Goal: Task Accomplishment & Management: Use online tool/utility

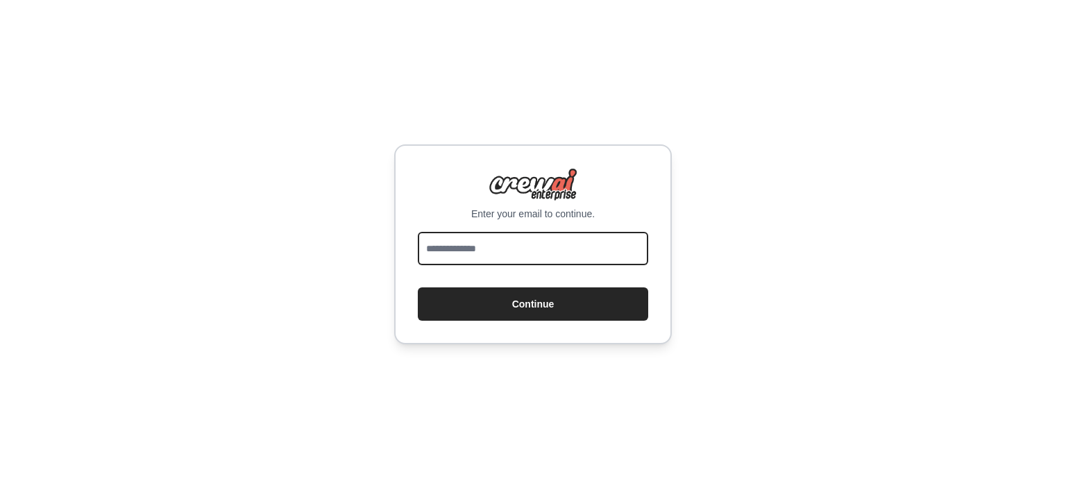
click at [493, 249] on input "email" at bounding box center [533, 248] width 230 height 33
type input "**********"
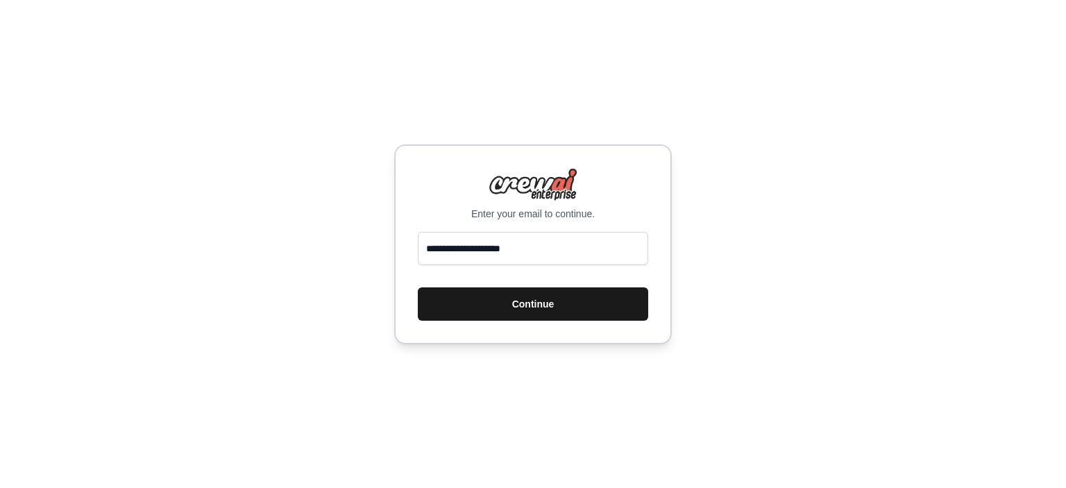
click at [525, 294] on button "Continue" at bounding box center [533, 303] width 230 height 33
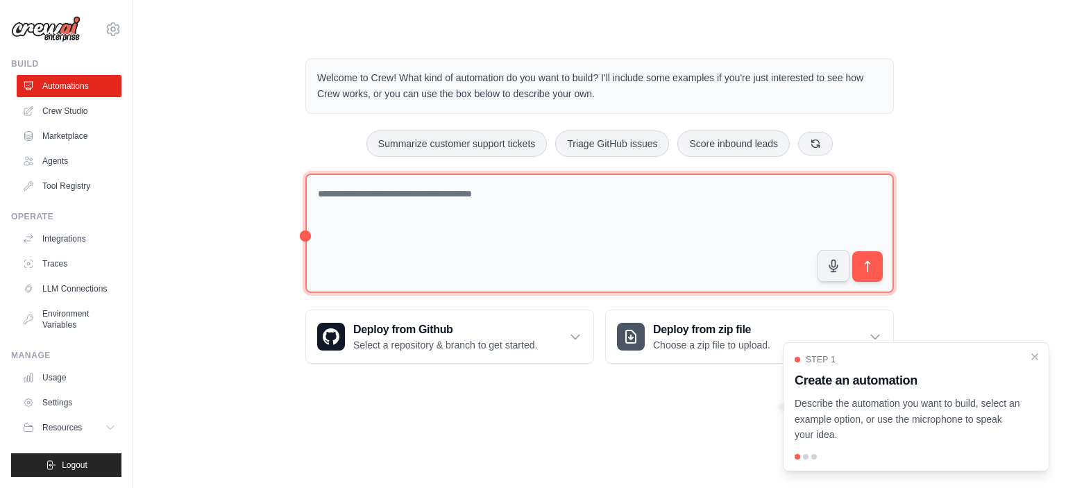
click at [554, 232] on textarea at bounding box center [599, 233] width 588 height 120
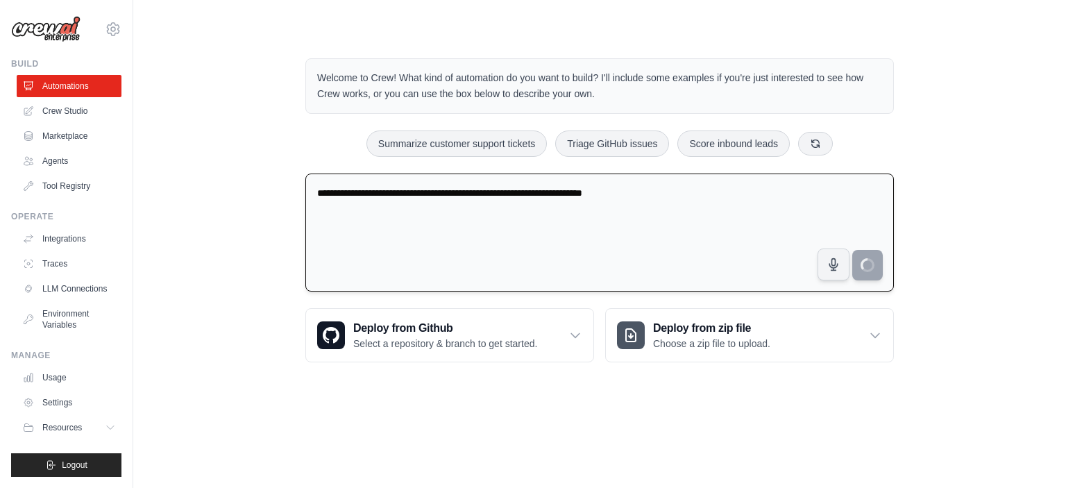
type textarea "**********"
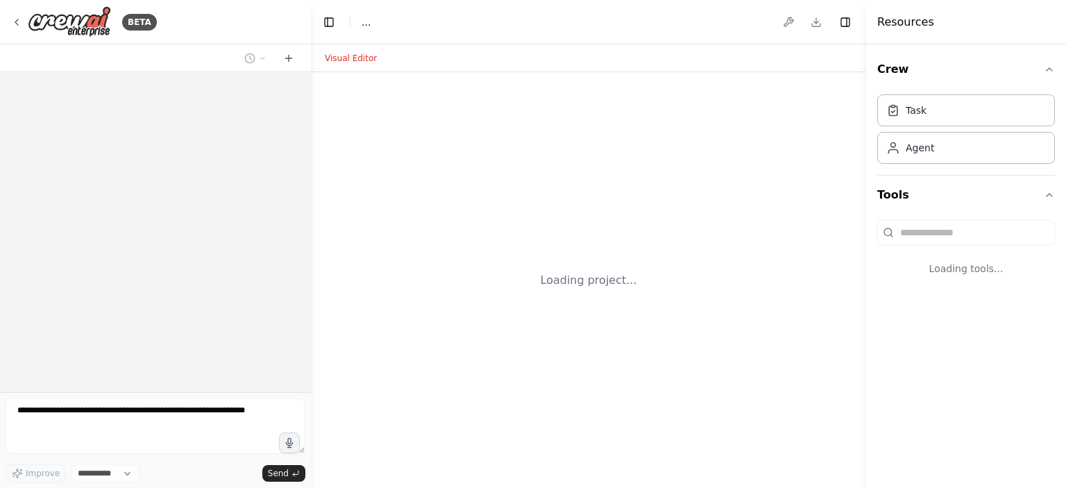
select select "****"
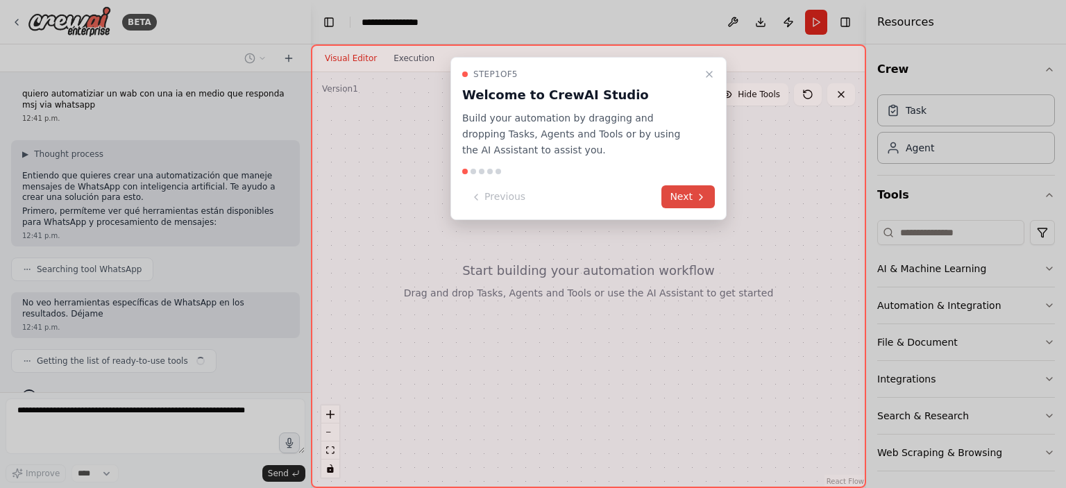
scroll to position [26, 0]
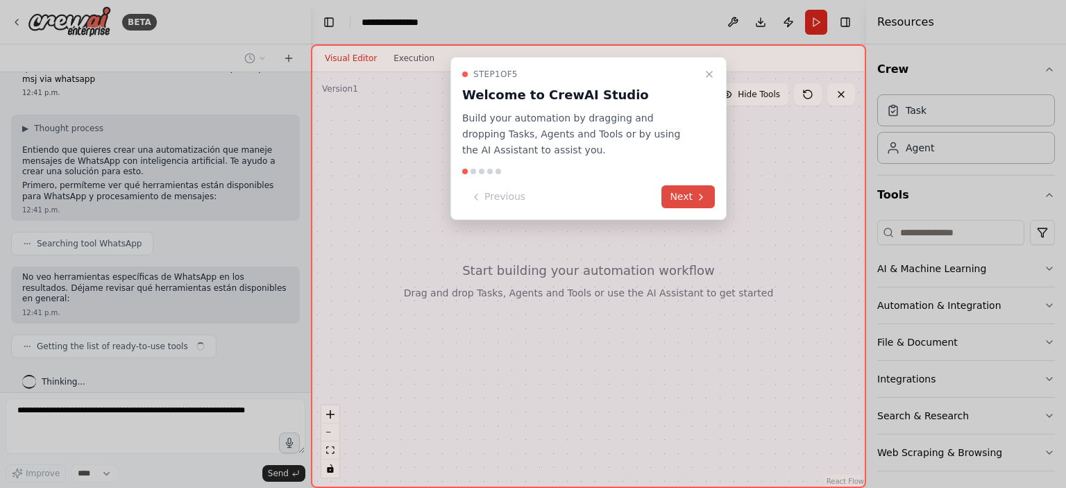
click at [686, 199] on button "Next" at bounding box center [687, 196] width 53 height 23
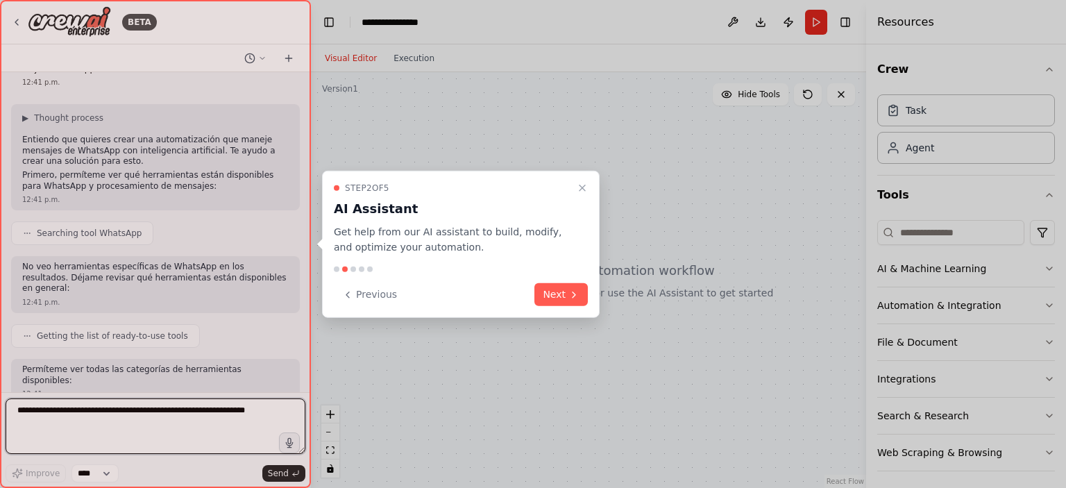
scroll to position [82, 0]
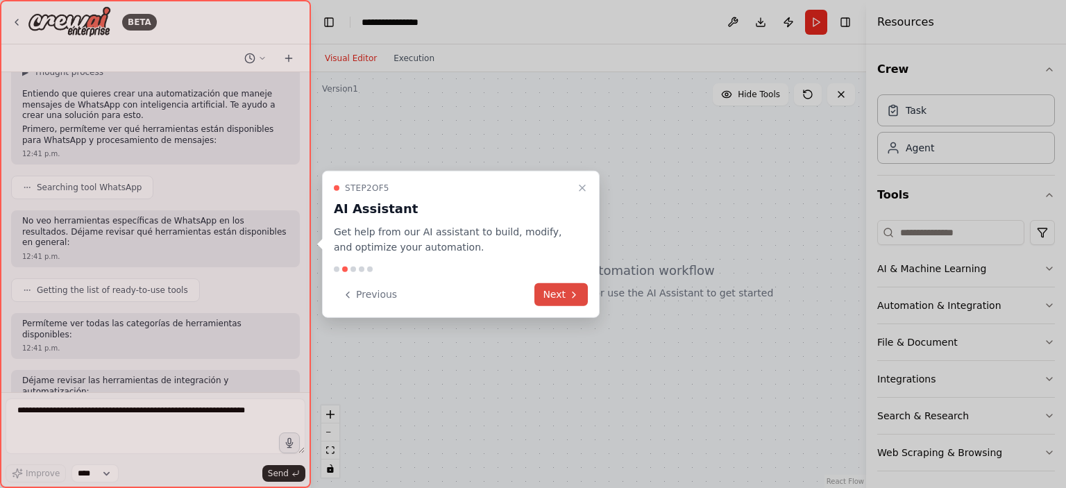
click at [564, 291] on button "Next" at bounding box center [560, 294] width 53 height 23
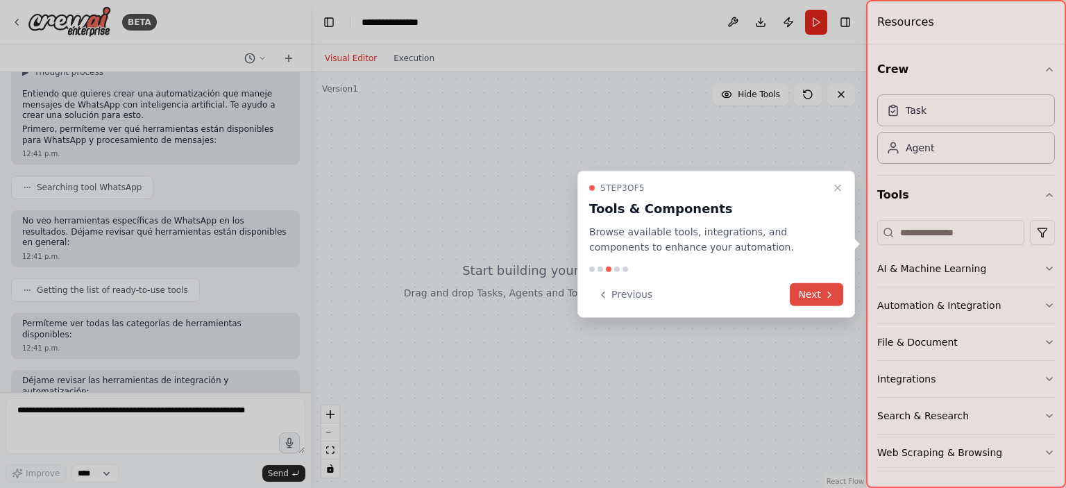
click at [830, 295] on icon at bounding box center [829, 294] width 3 height 6
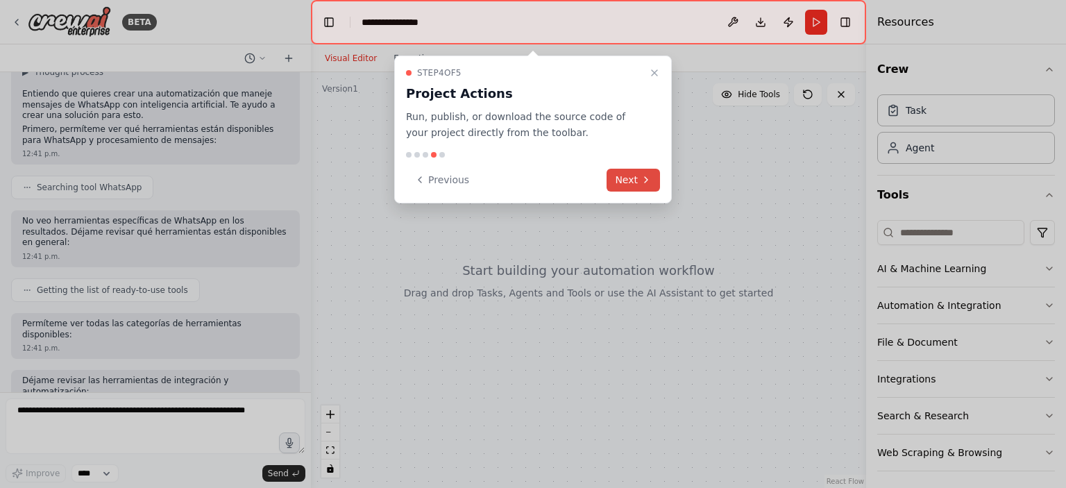
click at [622, 175] on button "Next" at bounding box center [633, 180] width 53 height 23
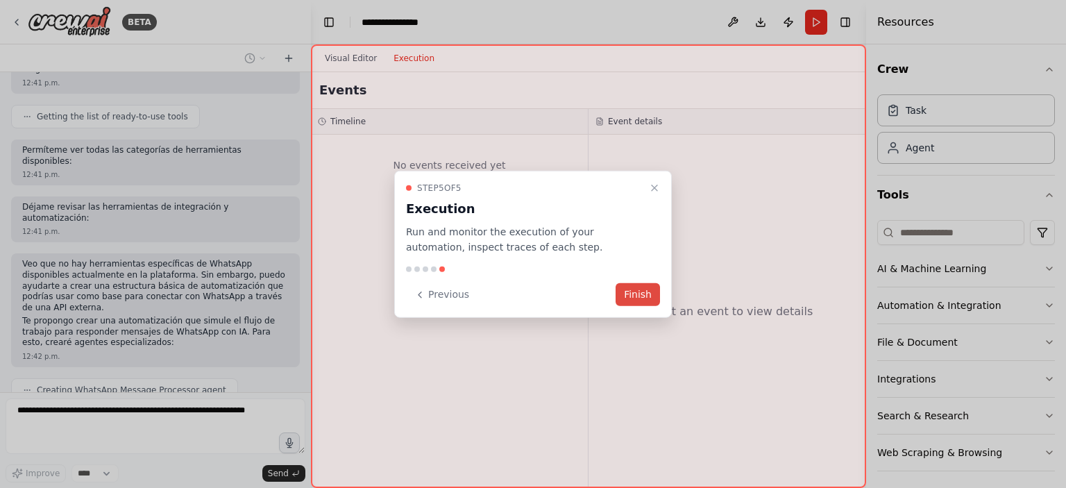
scroll to position [266, 0]
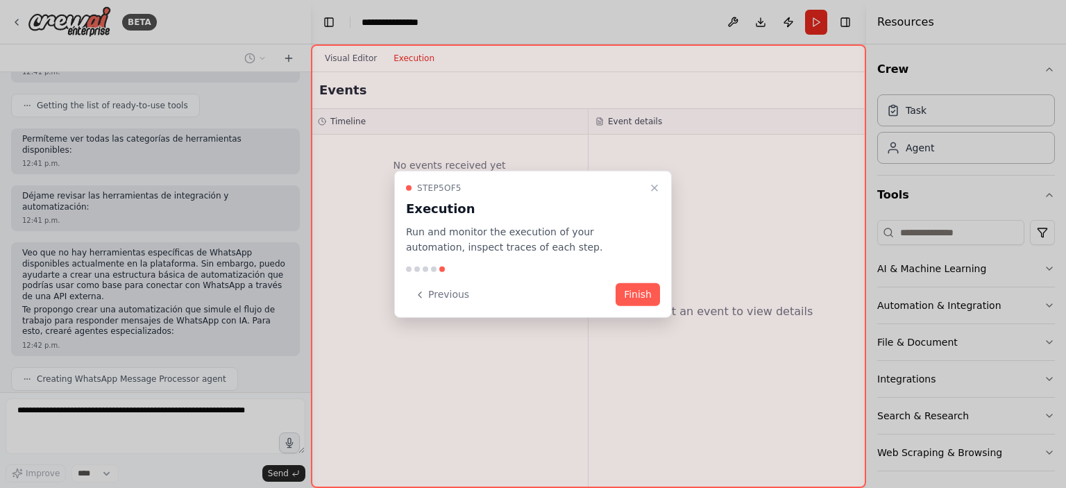
click at [638, 291] on button "Finish" at bounding box center [638, 294] width 44 height 23
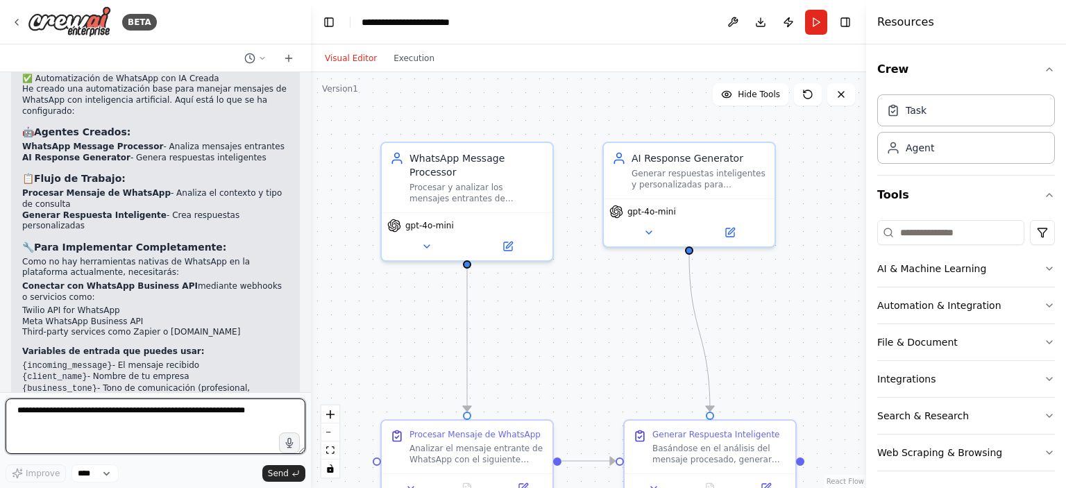
scroll to position [982, 0]
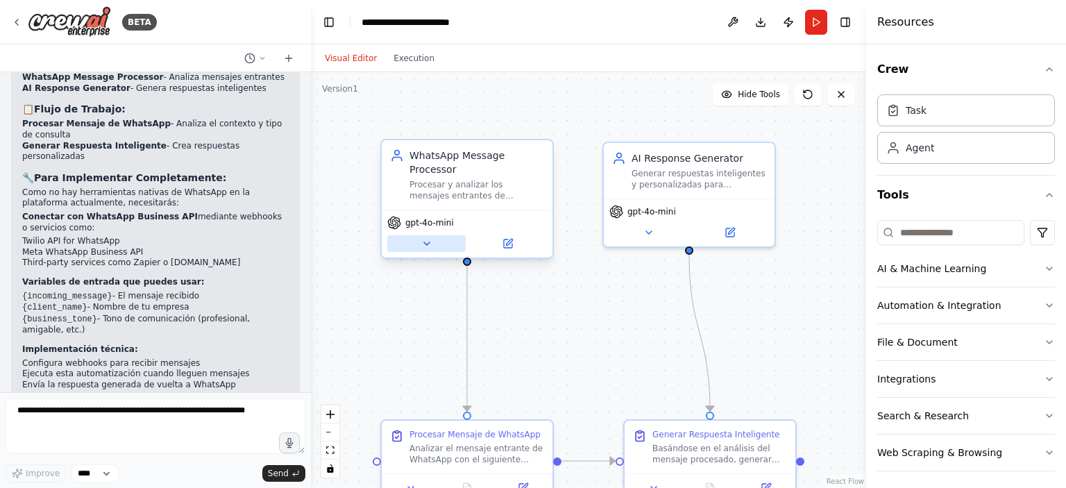
click at [424, 242] on icon at bounding box center [427, 243] width 6 height 3
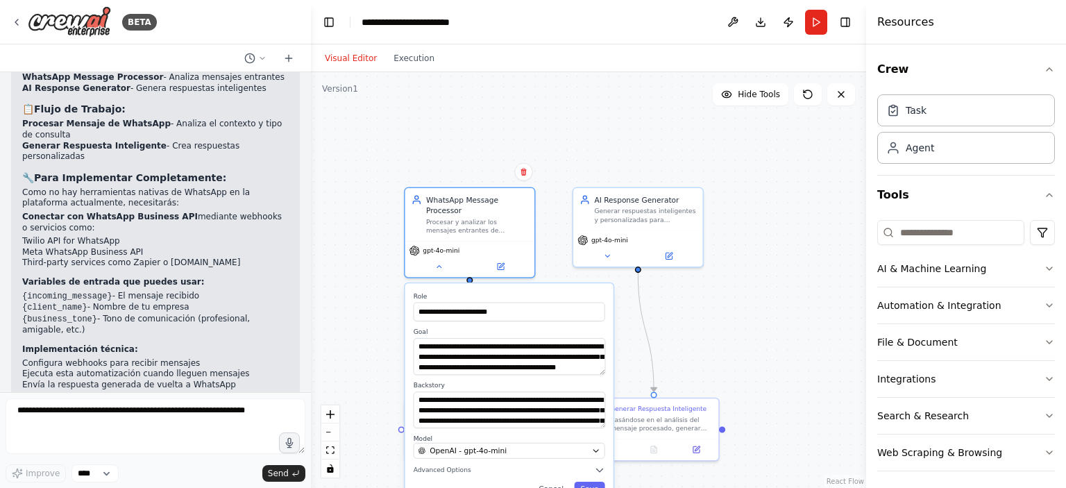
click at [772, 204] on div ".deletable-edge-delete-btn { width: 20px; height: 20px; border: 0px solid #ffff…" at bounding box center [588, 280] width 555 height 416
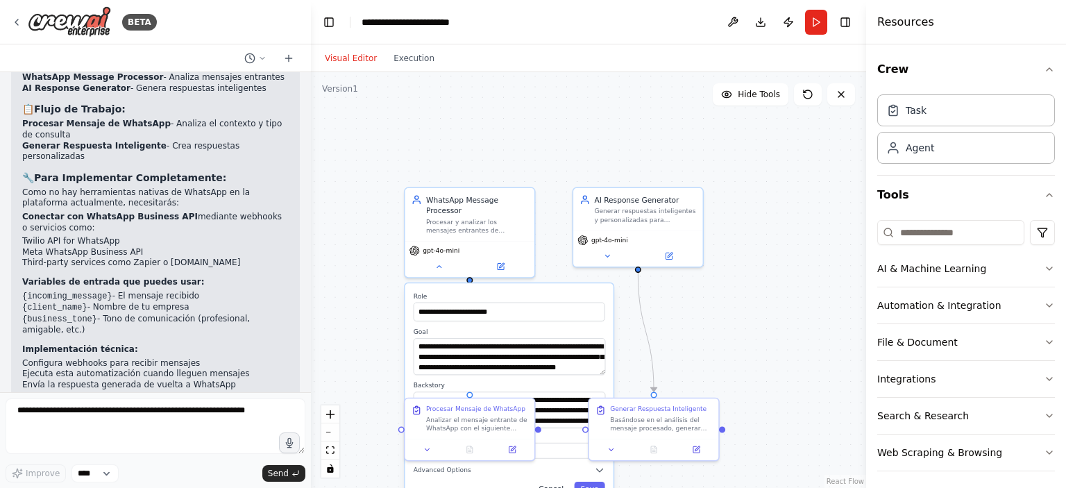
click at [561, 483] on button "Cancel" at bounding box center [550, 489] width 37 height 15
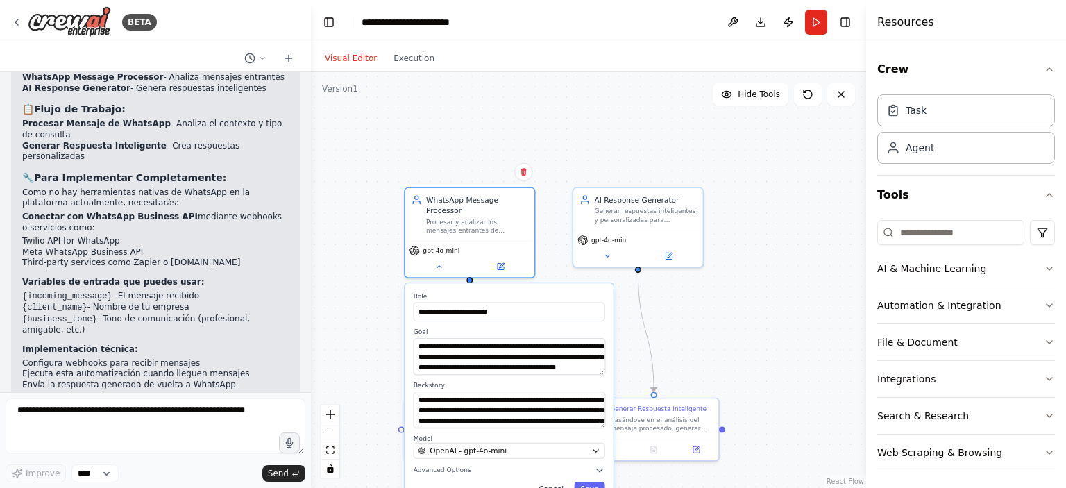
click at [557, 482] on button "Cancel" at bounding box center [550, 489] width 37 height 15
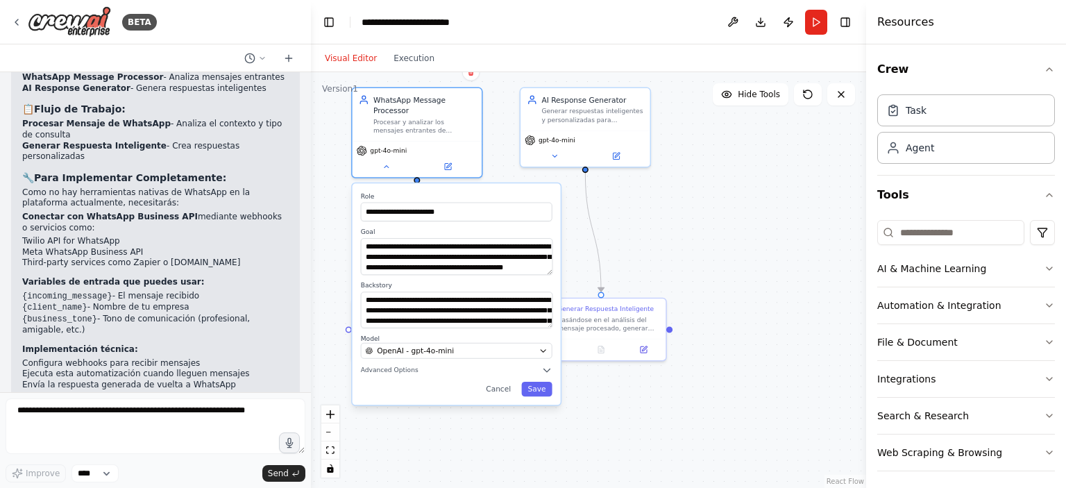
drag, startPoint x: 759, startPoint y: 313, endPoint x: 708, endPoint y: 213, distance: 112.3
click at [708, 213] on div ".deletable-edge-delete-btn { width: 20px; height: 20px; border: 0px solid #ffff…" at bounding box center [588, 280] width 555 height 416
click at [505, 382] on button "Cancel" at bounding box center [499, 389] width 37 height 15
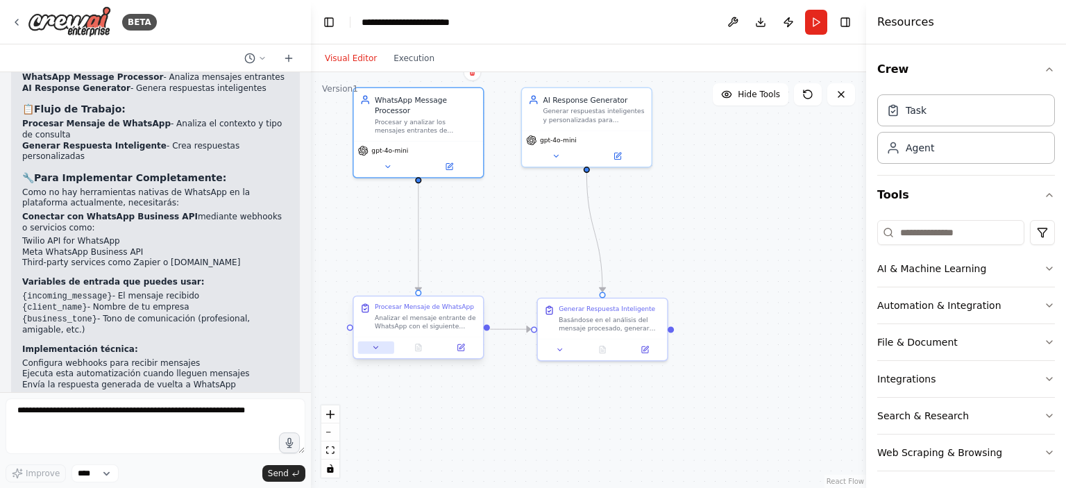
click at [377, 349] on icon at bounding box center [376, 347] width 8 height 8
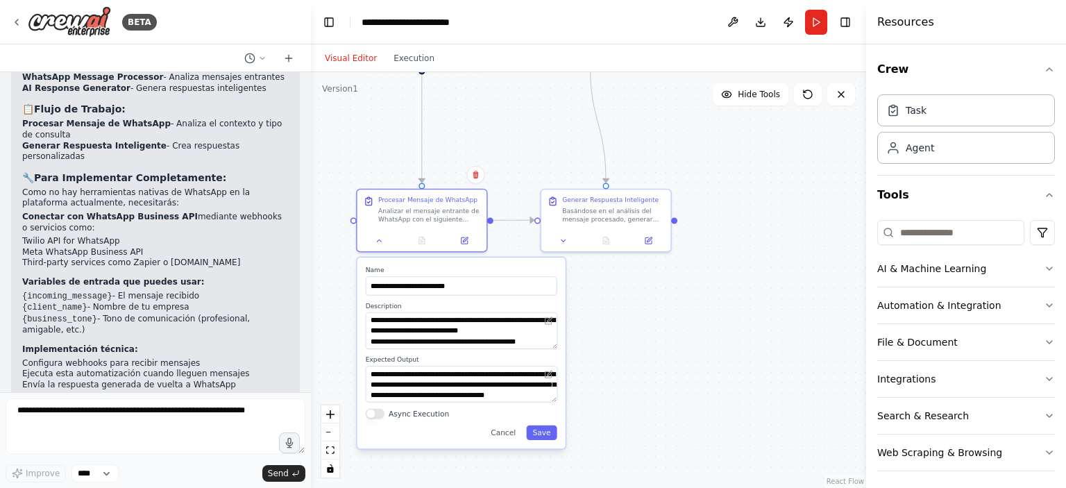
drag, startPoint x: 339, startPoint y: 374, endPoint x: 342, endPoint y: 265, distance: 109.0
click at [342, 265] on div ".deletable-edge-delete-btn { width: 20px; height: 20px; border: 0px solid #ffff…" at bounding box center [588, 280] width 555 height 416
click at [507, 435] on button "Cancel" at bounding box center [502, 432] width 37 height 15
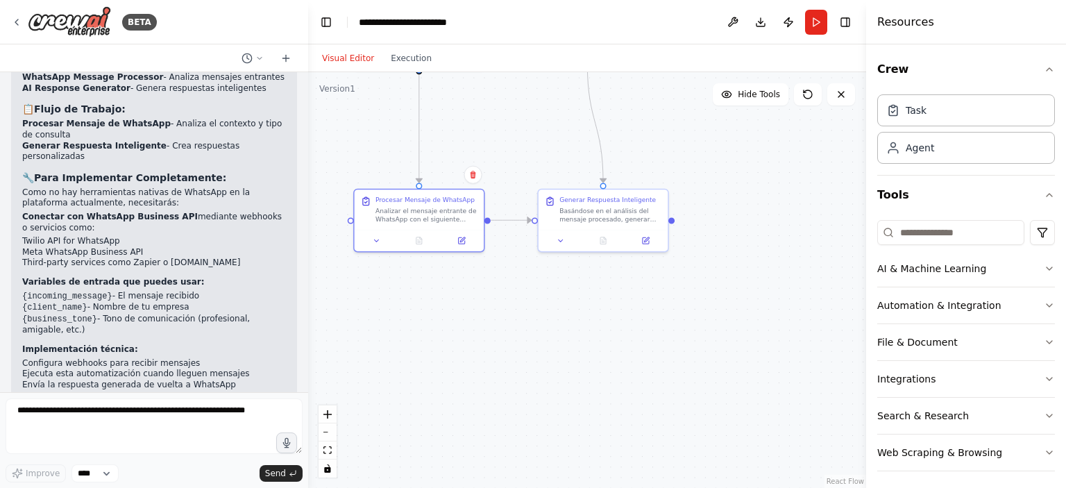
scroll to position [992, 0]
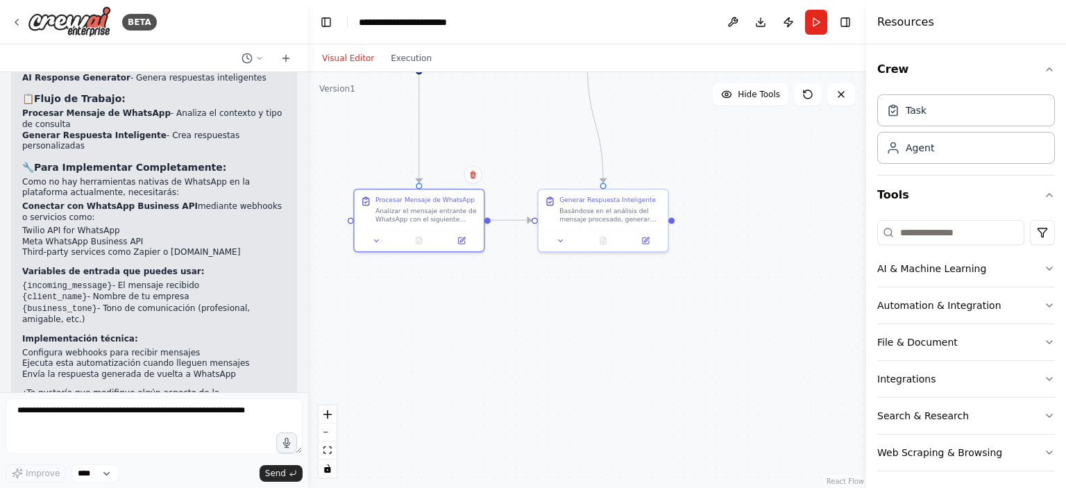
drag, startPoint x: 308, startPoint y: 318, endPoint x: 300, endPoint y: 306, distance: 14.1
click at [303, 307] on div "BETA quiero automatiziar un wab con una ia en medio que responda msj via whatsa…" at bounding box center [533, 244] width 1066 height 488
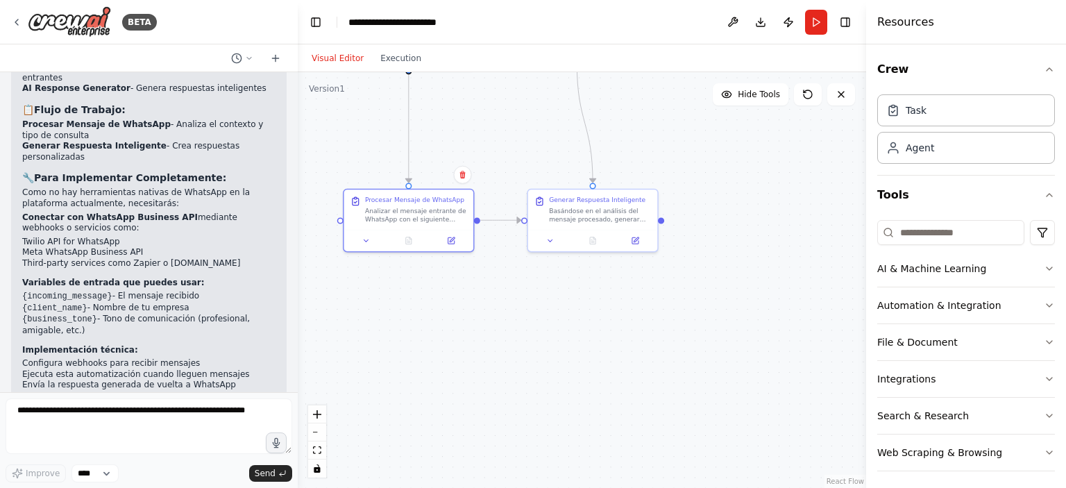
scroll to position [982, 0]
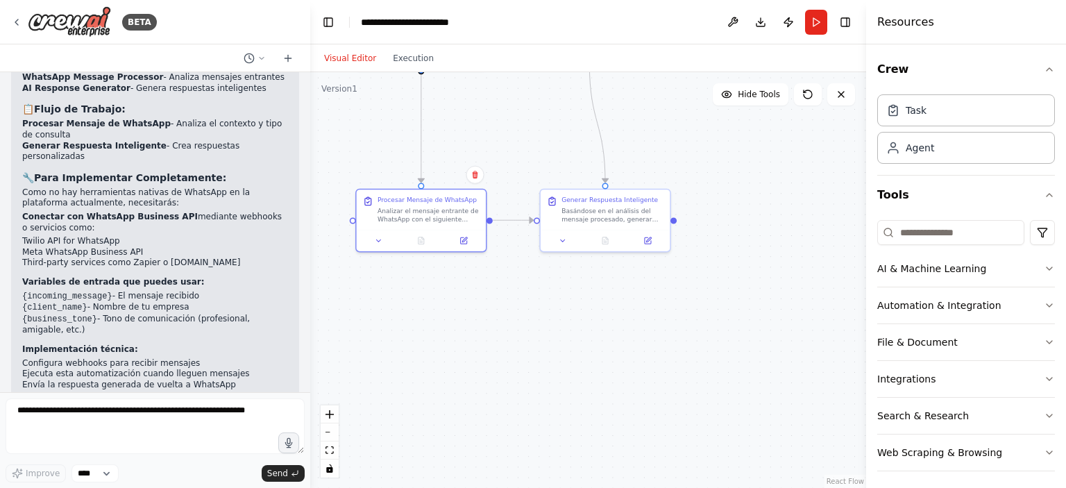
drag, startPoint x: 297, startPoint y: 316, endPoint x: 310, endPoint y: 169, distance: 147.7
click at [310, 169] on div "BETA quiero automatiziar un wab con una ia en medio que responda msj via whatsa…" at bounding box center [533, 244] width 1066 height 488
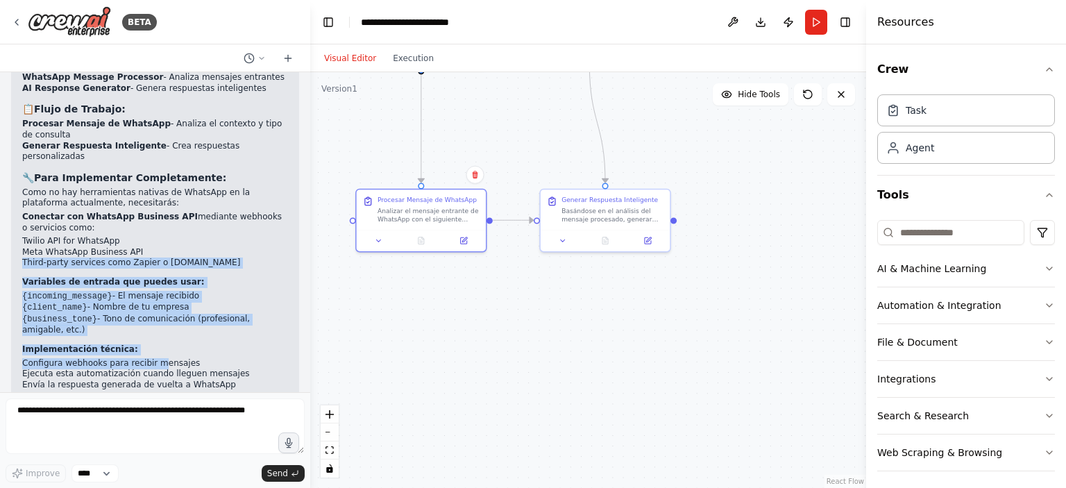
drag, startPoint x: 155, startPoint y: 226, endPoint x: 166, endPoint y: 266, distance: 41.6
click at [152, 291] on ol "Conectar con WhatsApp Business API mediante webhooks o servicios como: Twilio A…" at bounding box center [155, 301] width 266 height 178
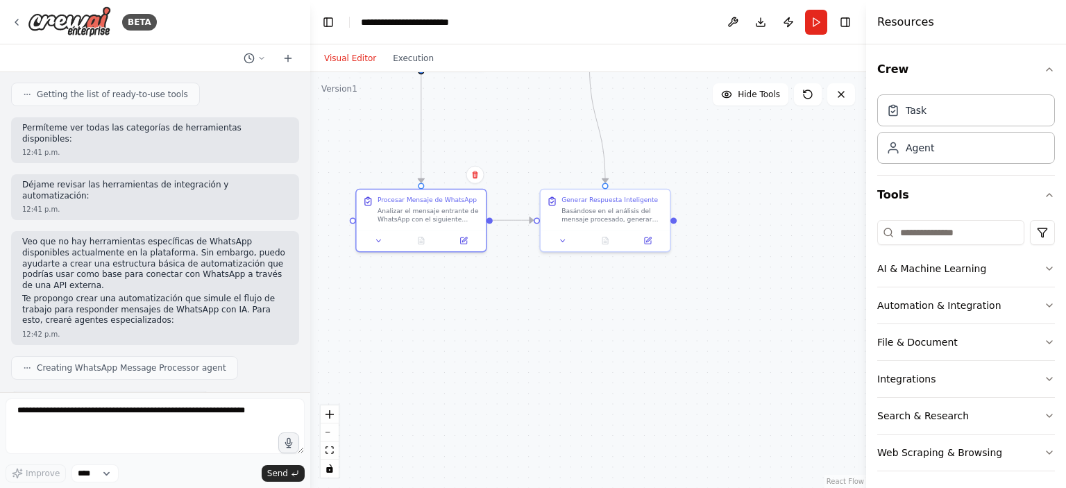
scroll to position [416, 0]
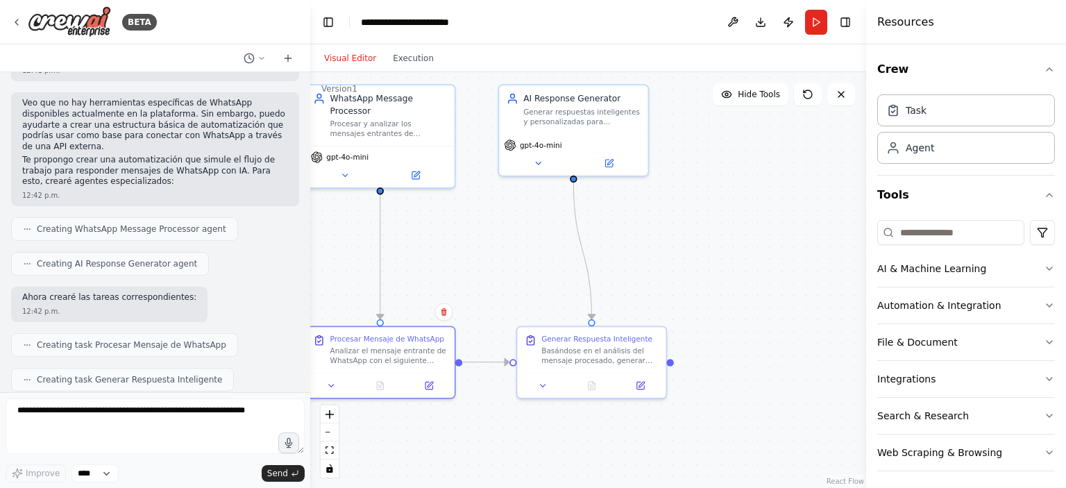
drag, startPoint x: 742, startPoint y: 249, endPoint x: 685, endPoint y: 259, distance: 57.7
click at [738, 374] on div ".deletable-edge-delete-btn { width: 20px; height: 20px; border: 0px solid #ffff…" at bounding box center [588, 280] width 556 height 416
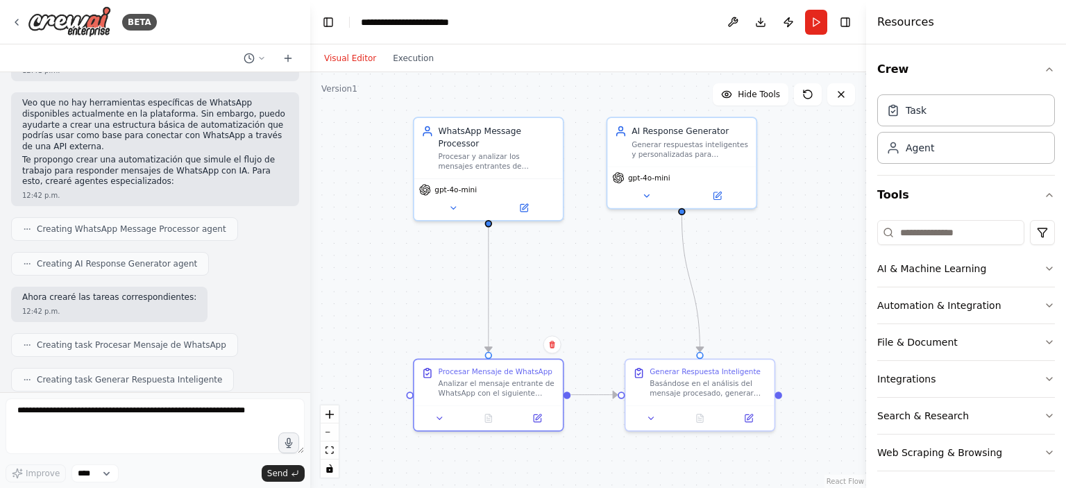
drag, startPoint x: 752, startPoint y: 243, endPoint x: 781, endPoint y: 299, distance: 63.0
click at [783, 299] on div ".deletable-edge-delete-btn { width: 20px; height: 20px; border: 0px solid #ffff…" at bounding box center [588, 280] width 556 height 416
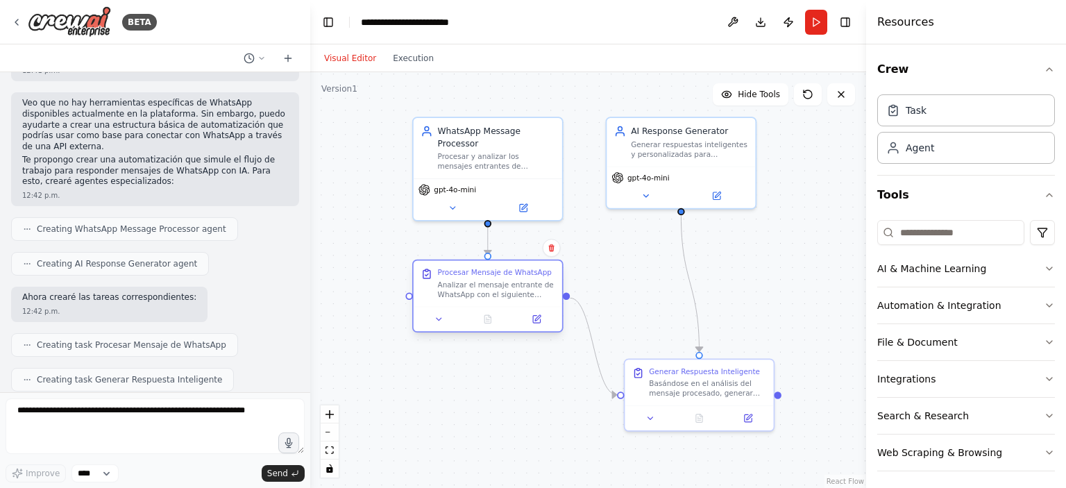
drag, startPoint x: 500, startPoint y: 397, endPoint x: 500, endPoint y: 296, distance: 100.6
click at [500, 296] on div "Procesar Mensaje de WhatsApp Analizar el mensaje entrante de WhatsApp con el si…" at bounding box center [488, 283] width 149 height 46
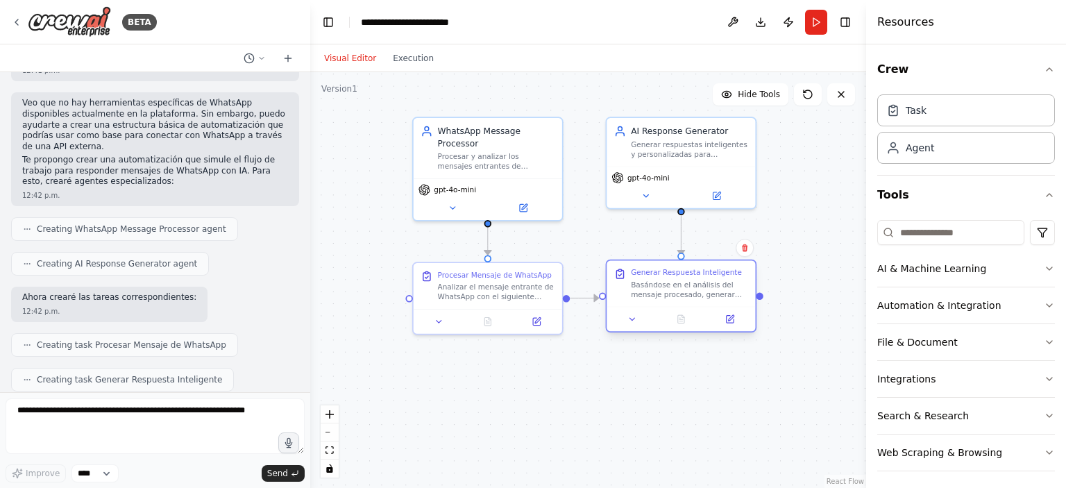
drag, startPoint x: 698, startPoint y: 375, endPoint x: 673, endPoint y: 282, distance: 96.3
click at [673, 282] on div "Generar Respuesta Inteligente Basándose en el análisis del mensaje procesado, g…" at bounding box center [689, 283] width 117 height 31
